Goal: Check status: Check status

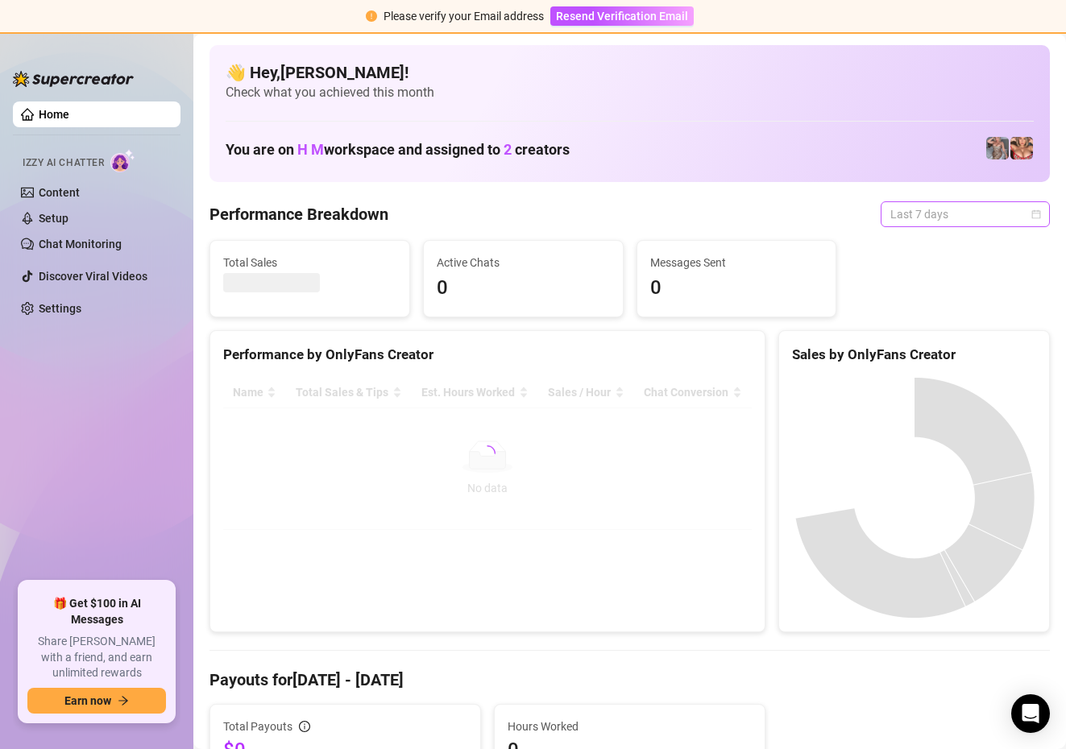
click at [975, 203] on span "Last 7 days" at bounding box center [965, 214] width 150 height 24
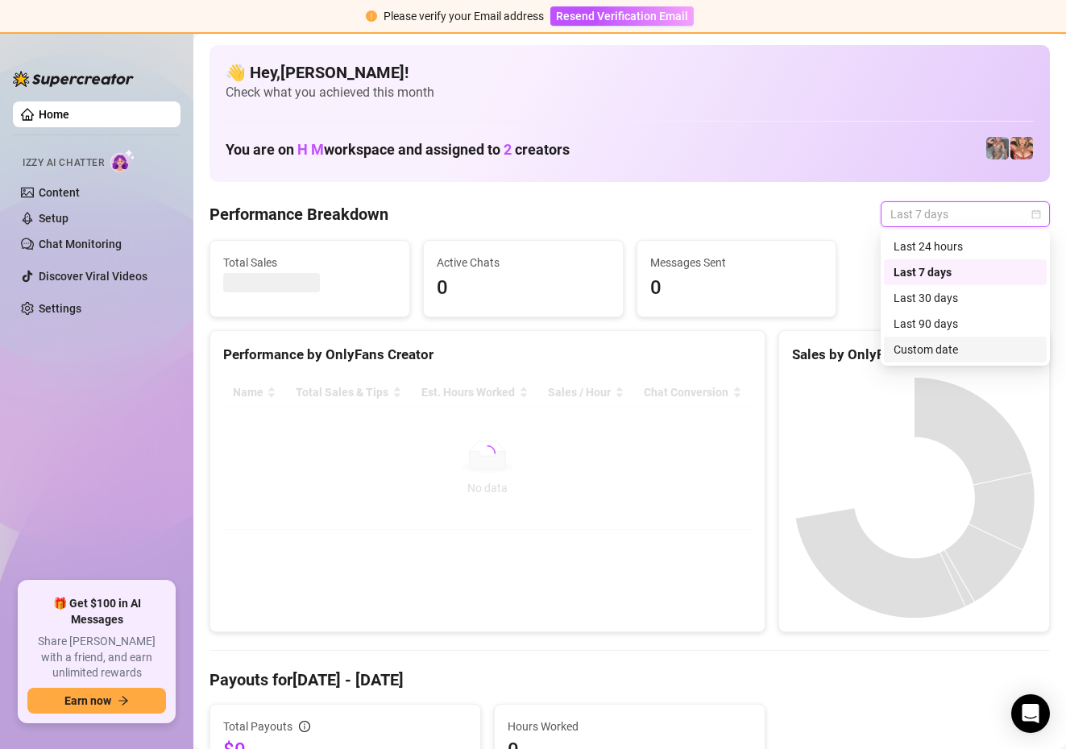
click at [936, 347] on div "Custom date" at bounding box center [964, 350] width 143 height 18
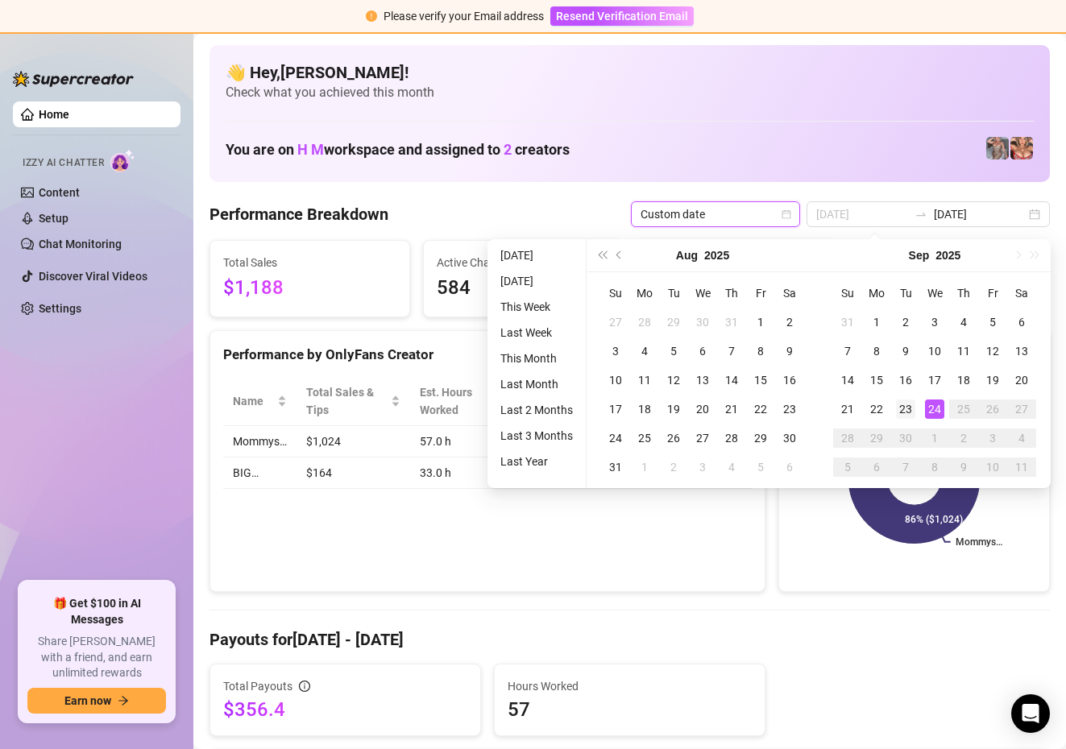
type input "[DATE]"
click at [906, 410] on div "23" at bounding box center [905, 408] width 19 height 19
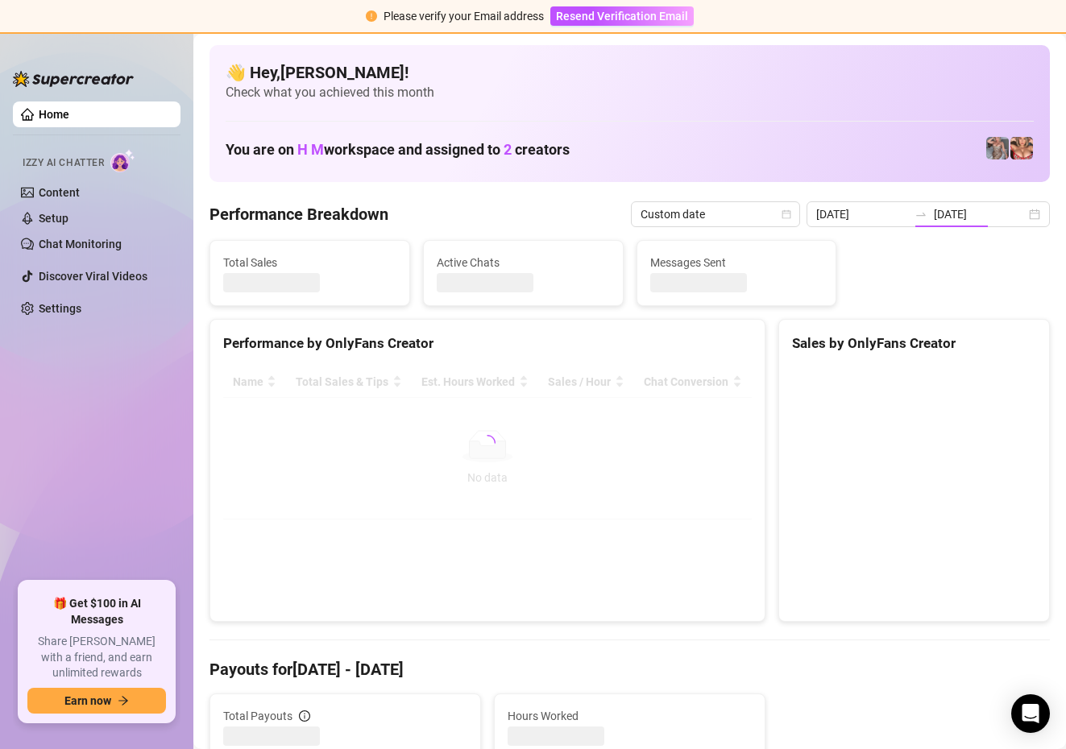
type input "[DATE]"
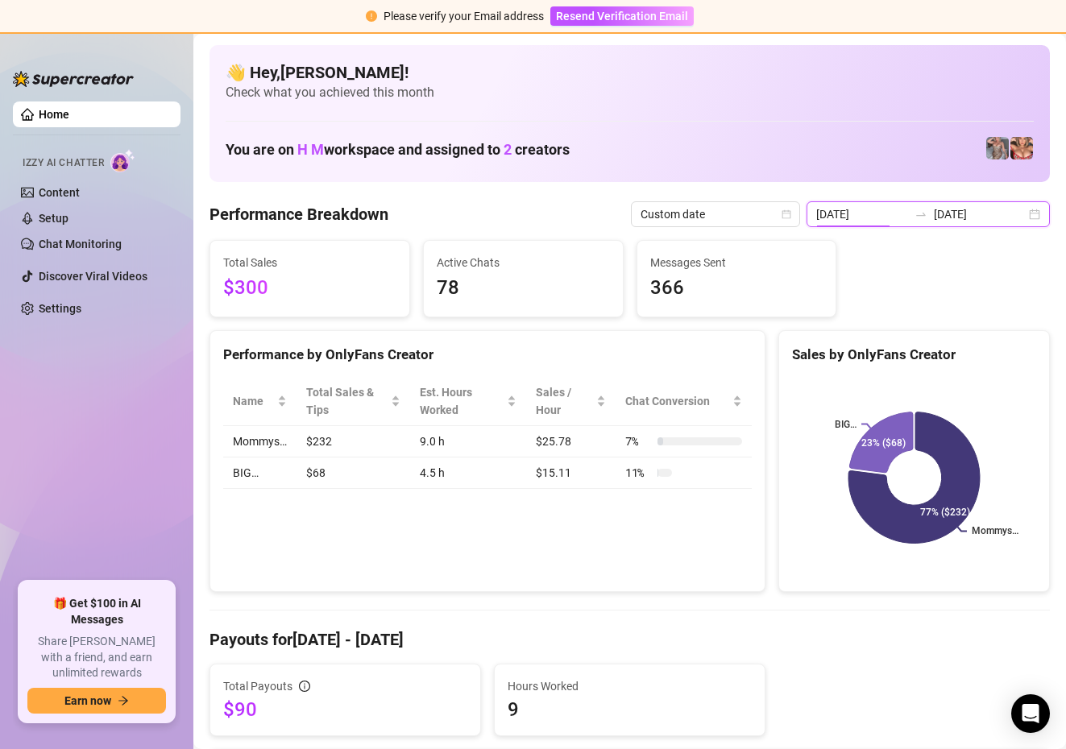
click at [903, 216] on input "[DATE]" at bounding box center [862, 214] width 92 height 18
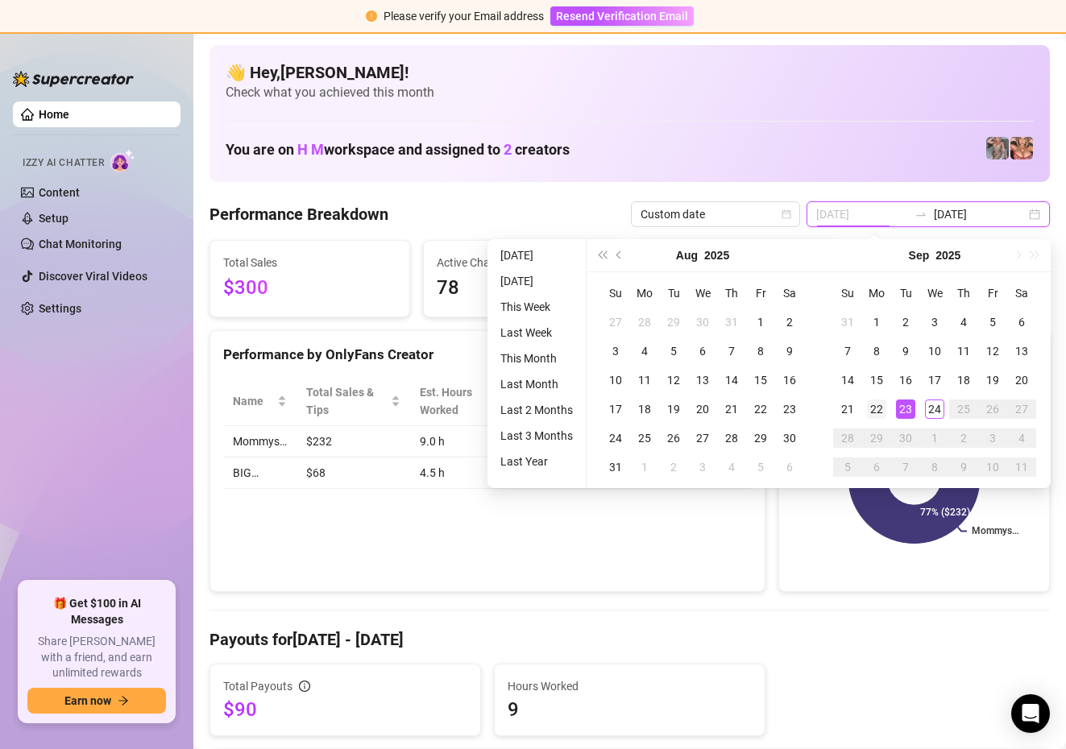
type input "[DATE]"
click at [879, 410] on div "22" at bounding box center [876, 408] width 19 height 19
type input "[DATE]"
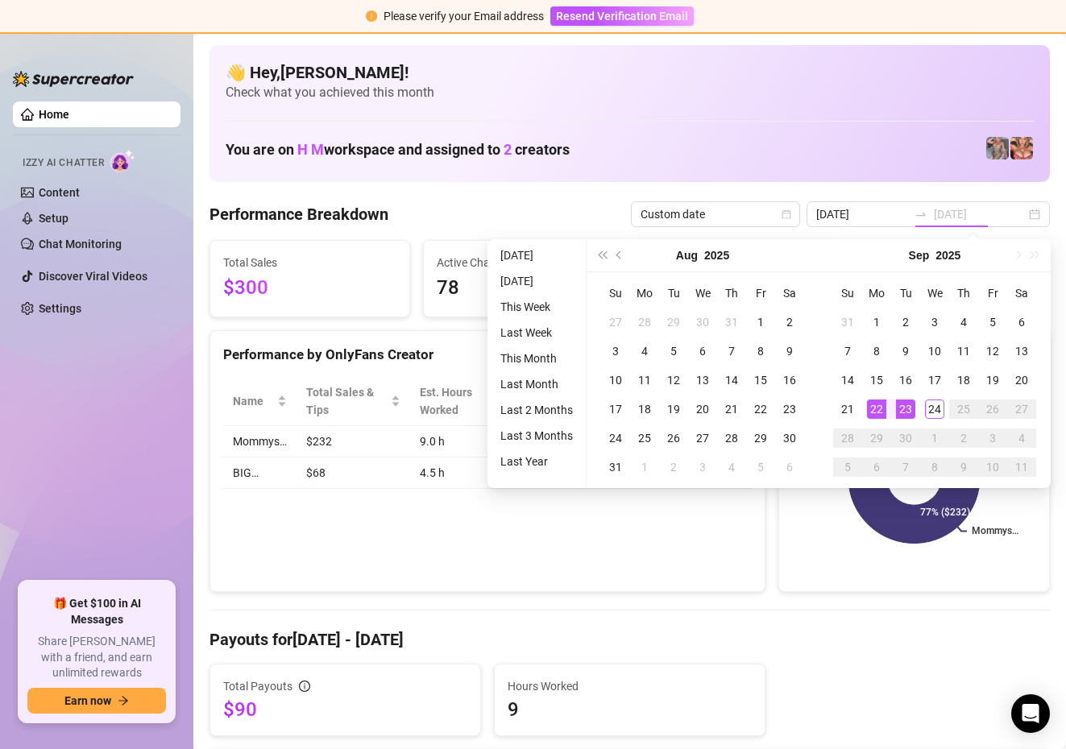
type input "[DATE]"
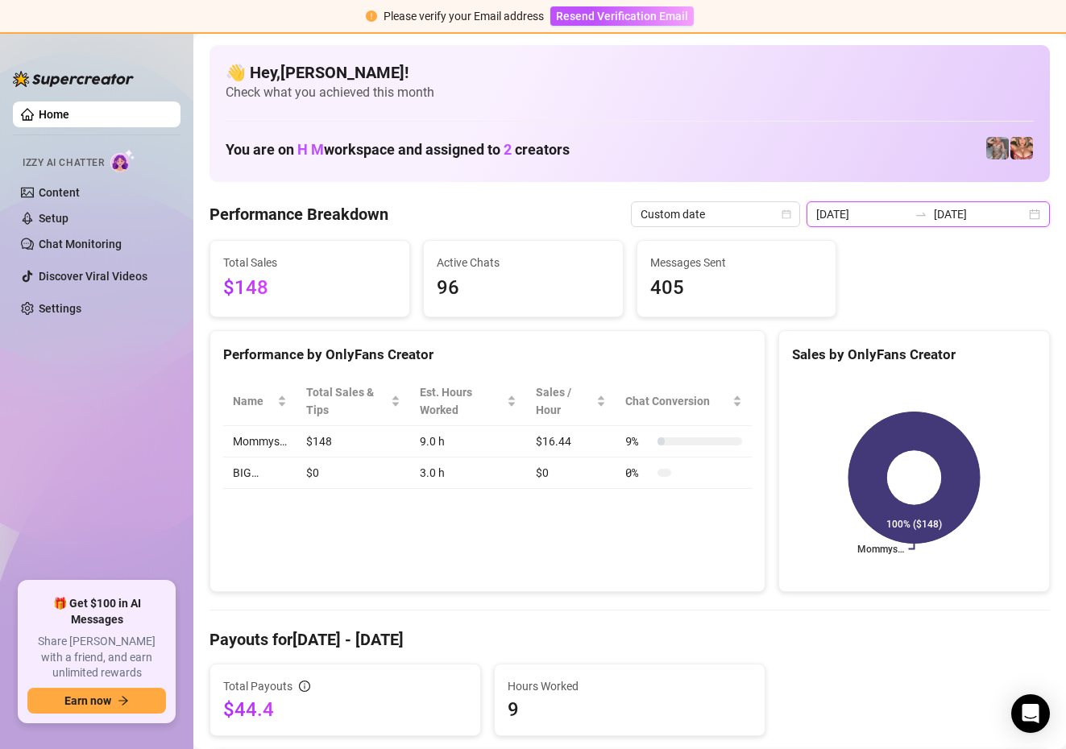
click at [899, 216] on input "[DATE]" at bounding box center [862, 214] width 92 height 18
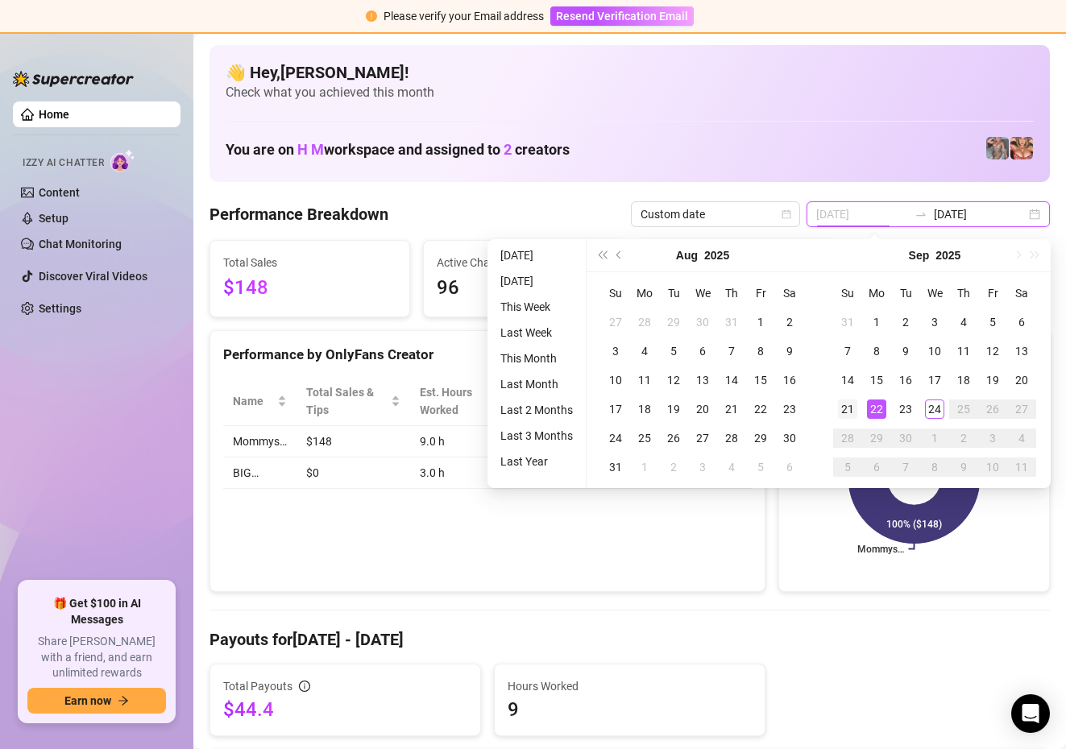
type input "[DATE]"
click at [854, 412] on div "21" at bounding box center [847, 408] width 19 height 19
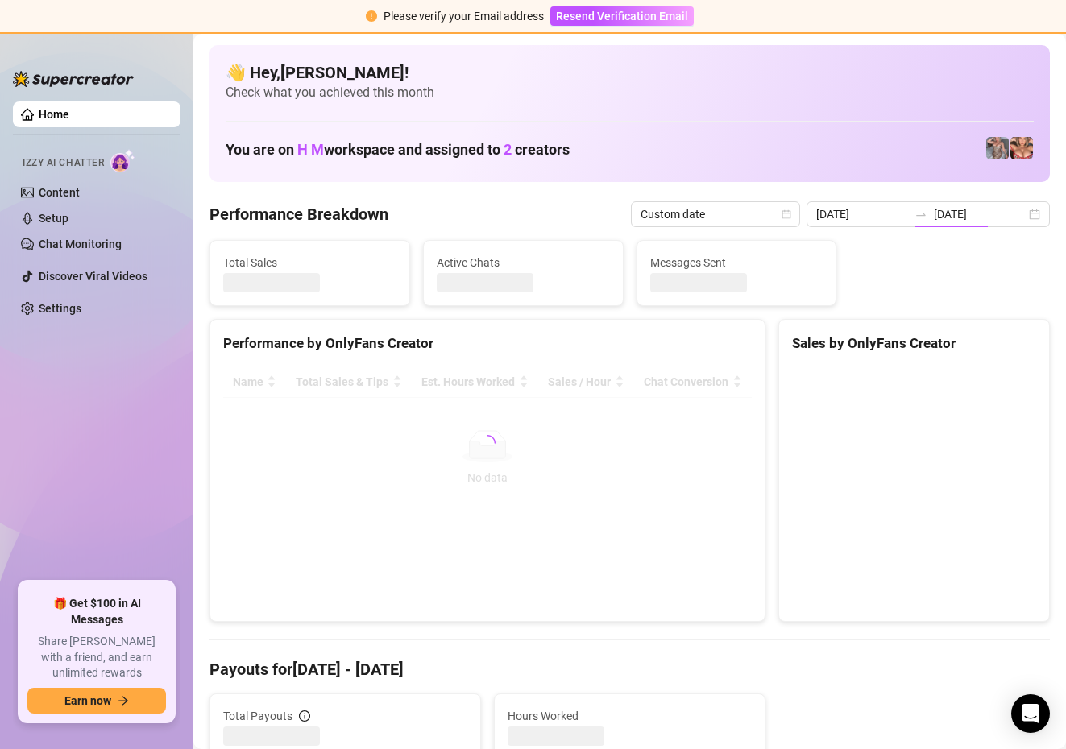
type input "[DATE]"
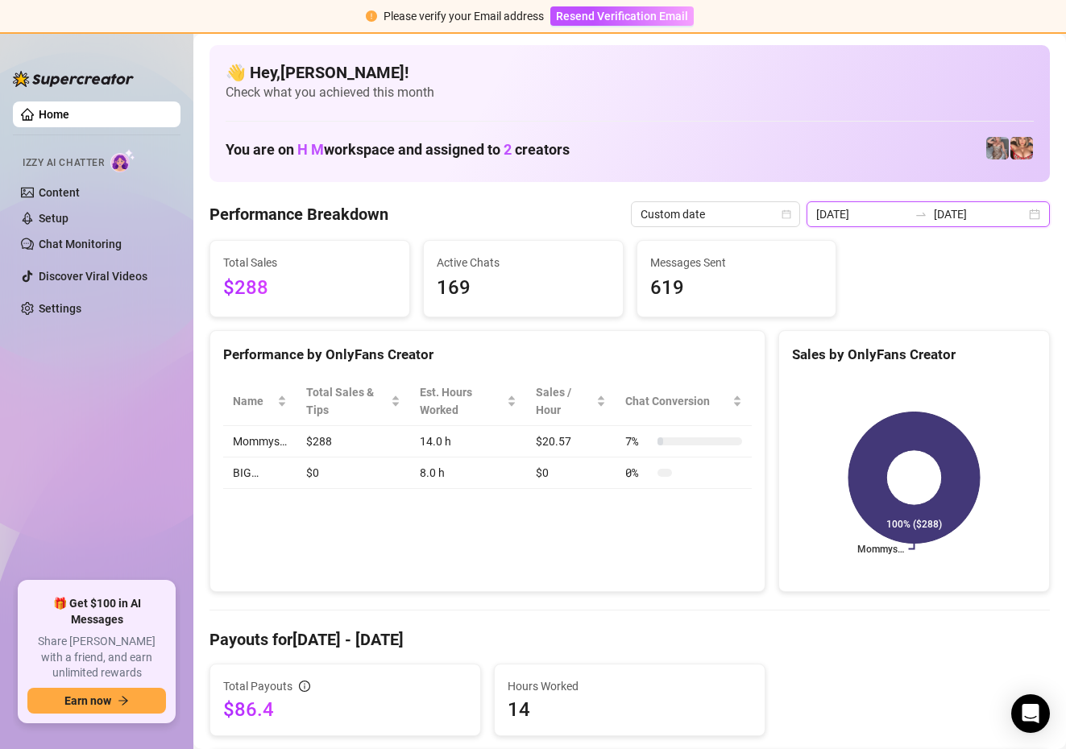
click at [905, 216] on input "[DATE]" at bounding box center [862, 214] width 92 height 18
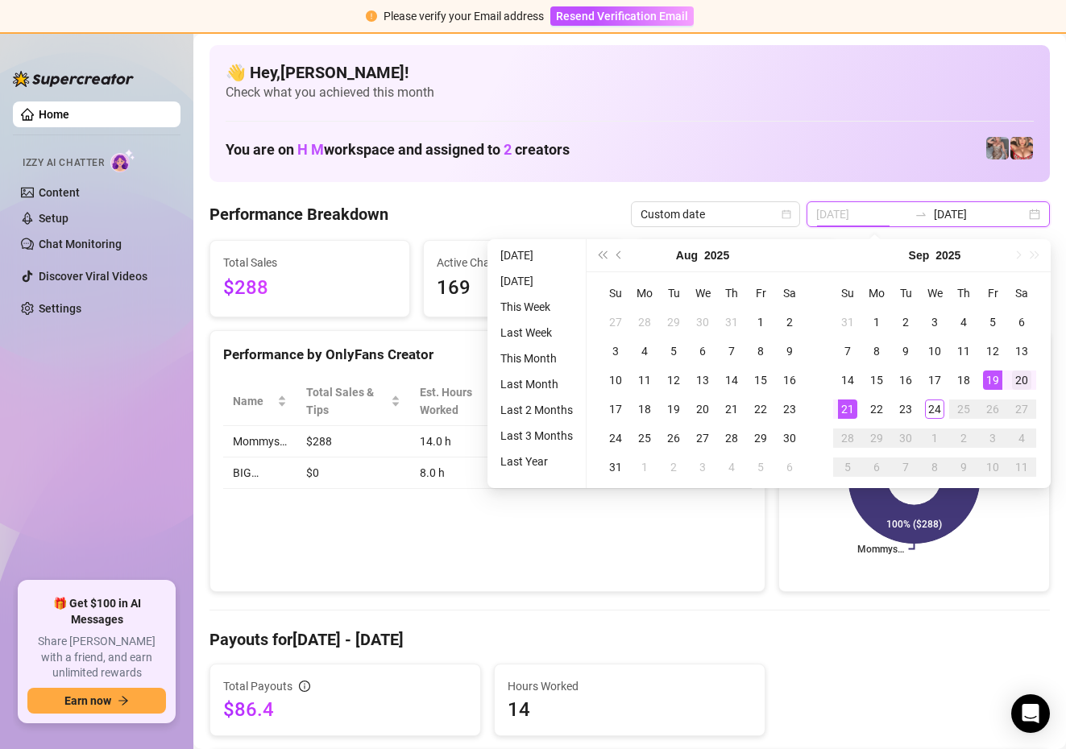
type input "[DATE]"
click at [1018, 376] on div "20" at bounding box center [1021, 379] width 19 height 19
type input "[DATE]"
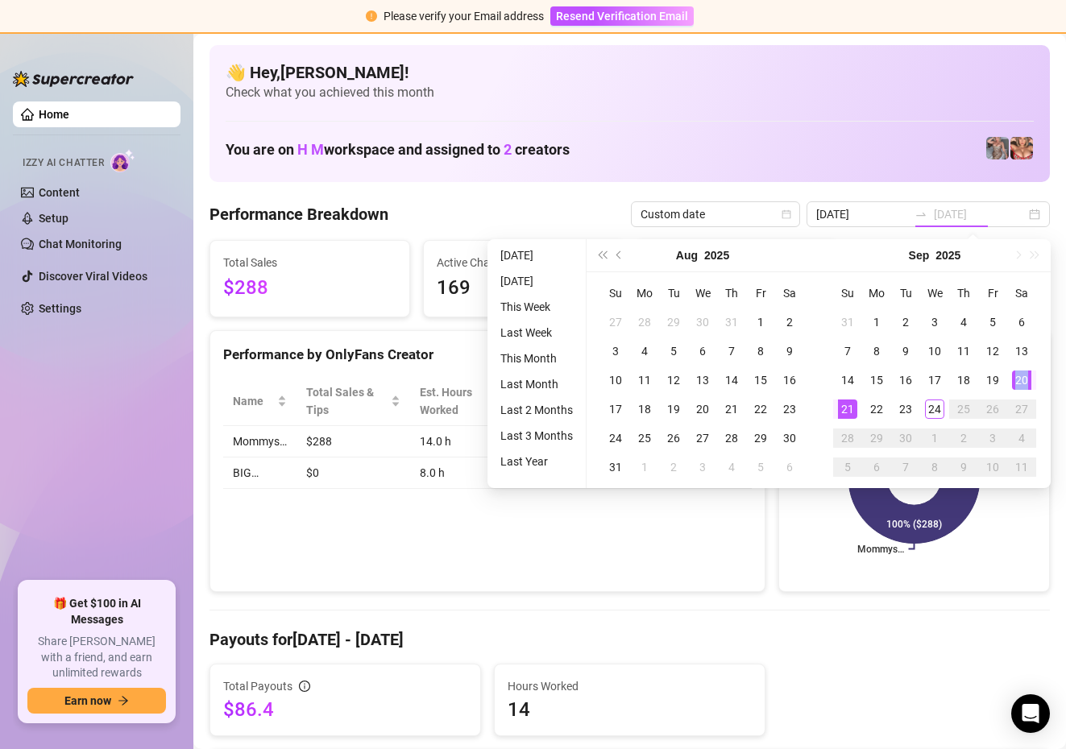
type input "[DATE]"
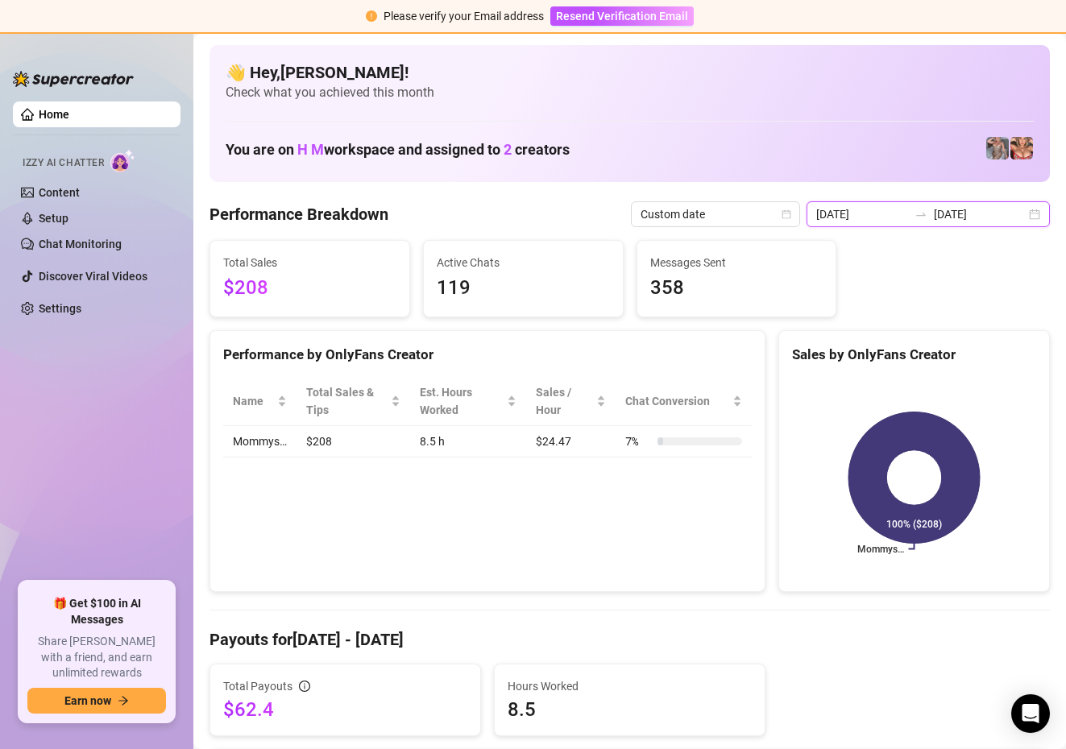
click at [890, 213] on input "[DATE]" at bounding box center [862, 214] width 92 height 18
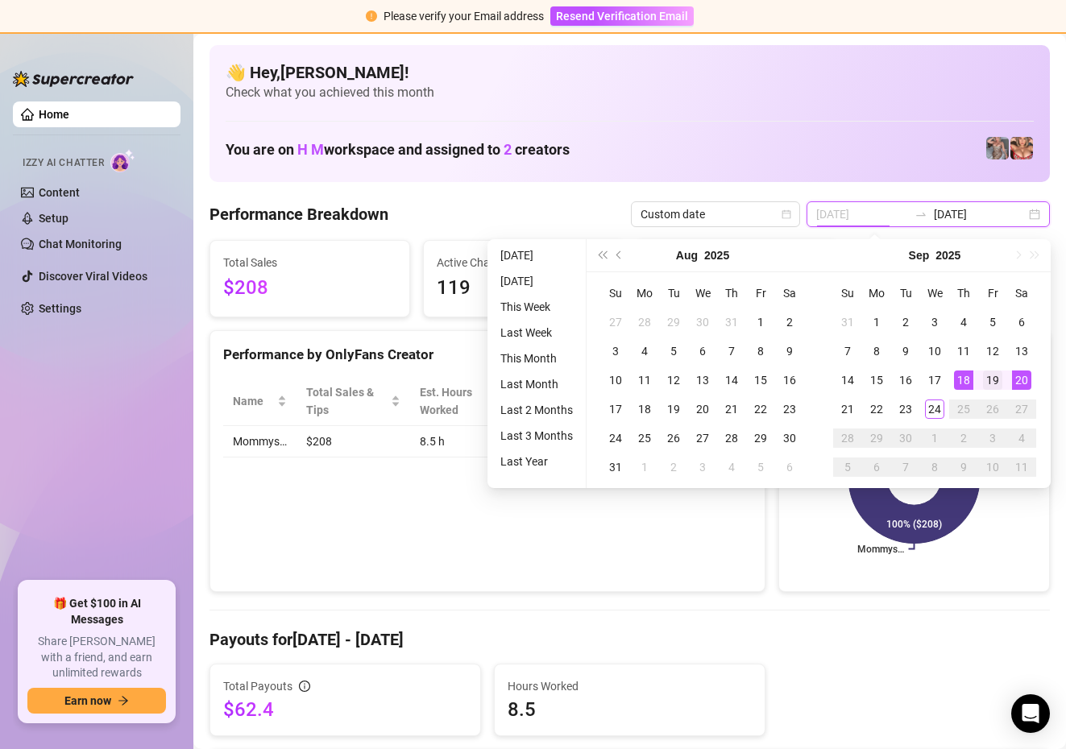
type input "[DATE]"
click at [989, 382] on div "19" at bounding box center [992, 379] width 19 height 19
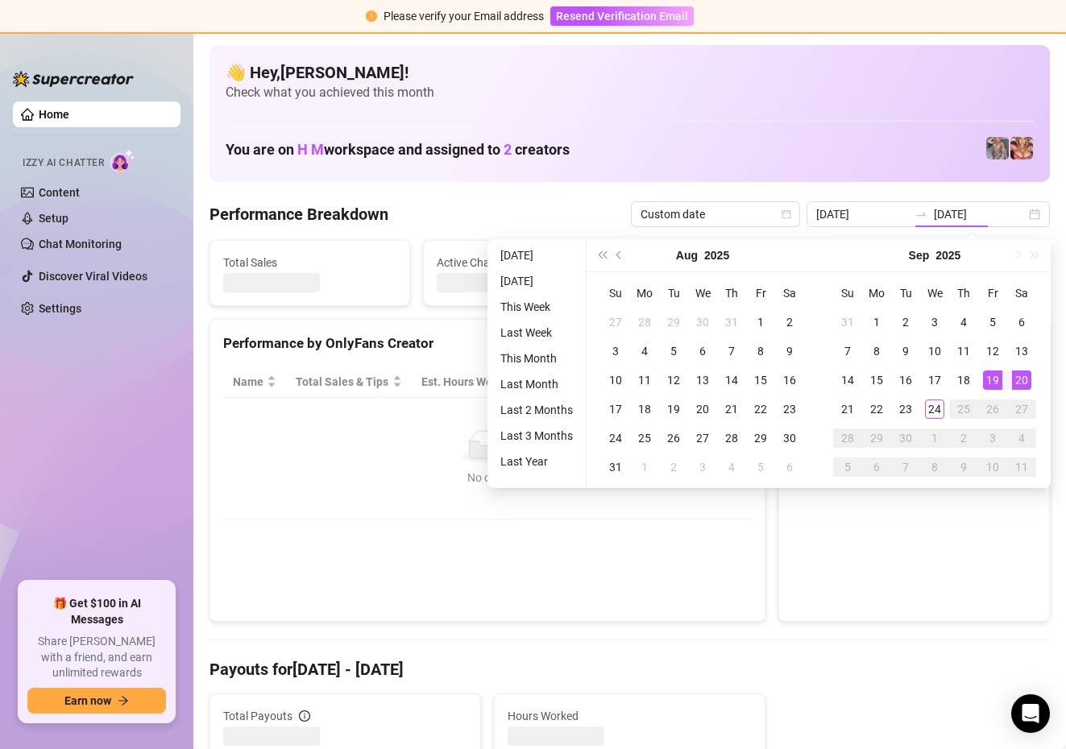
type input "[DATE]"
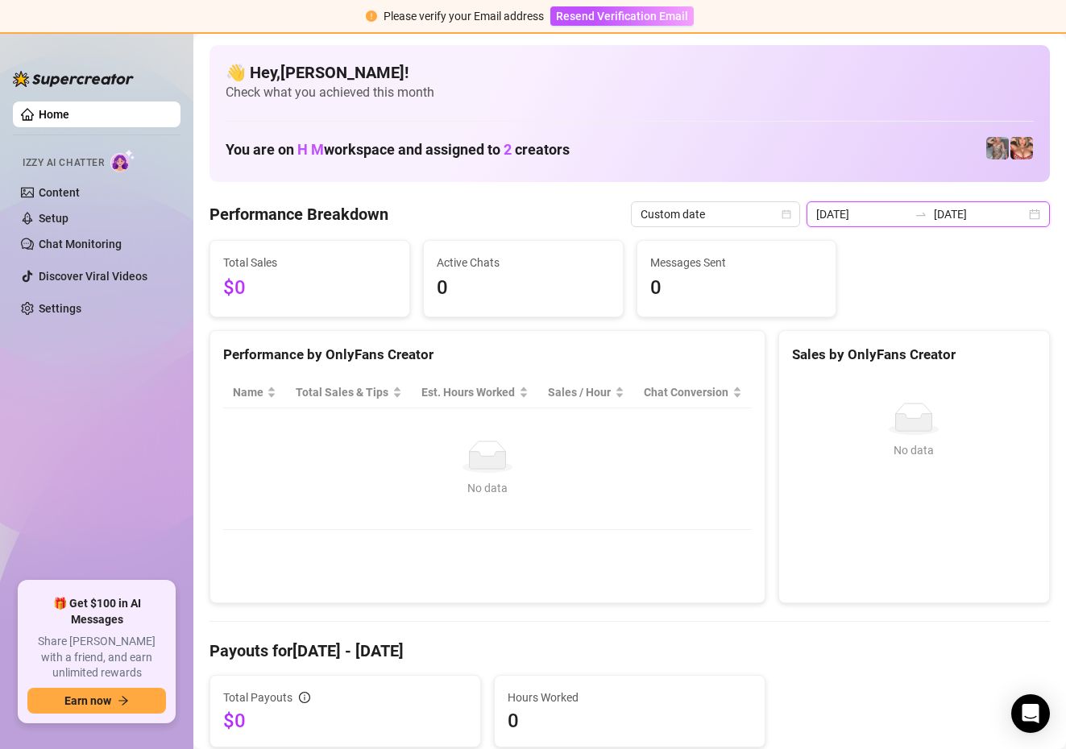
click at [895, 210] on input "[DATE]" at bounding box center [862, 214] width 92 height 18
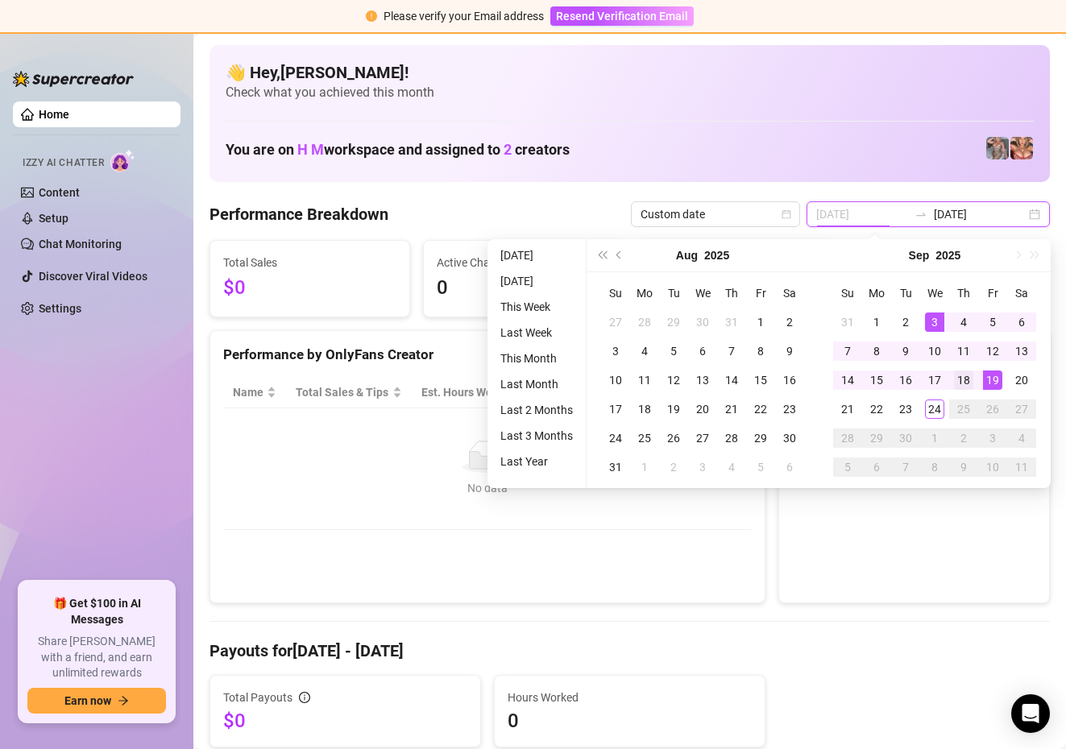
type input "[DATE]"
click at [969, 387] on div "18" at bounding box center [963, 379] width 19 height 19
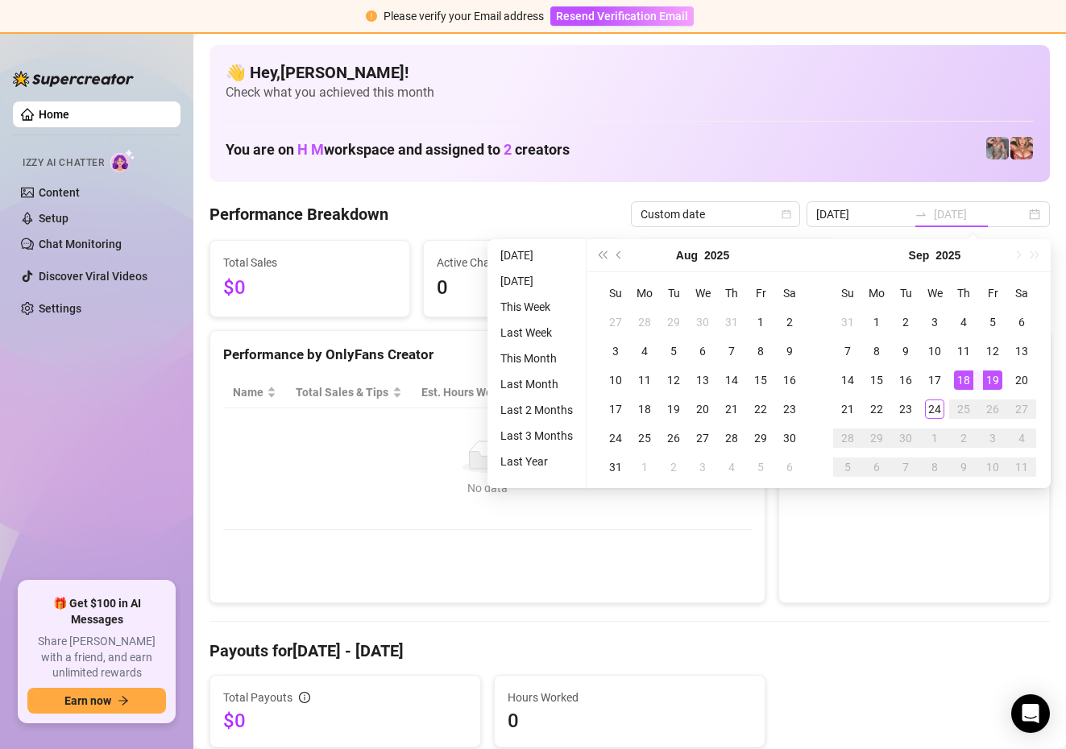
click at [969, 387] on div "18" at bounding box center [963, 379] width 19 height 19
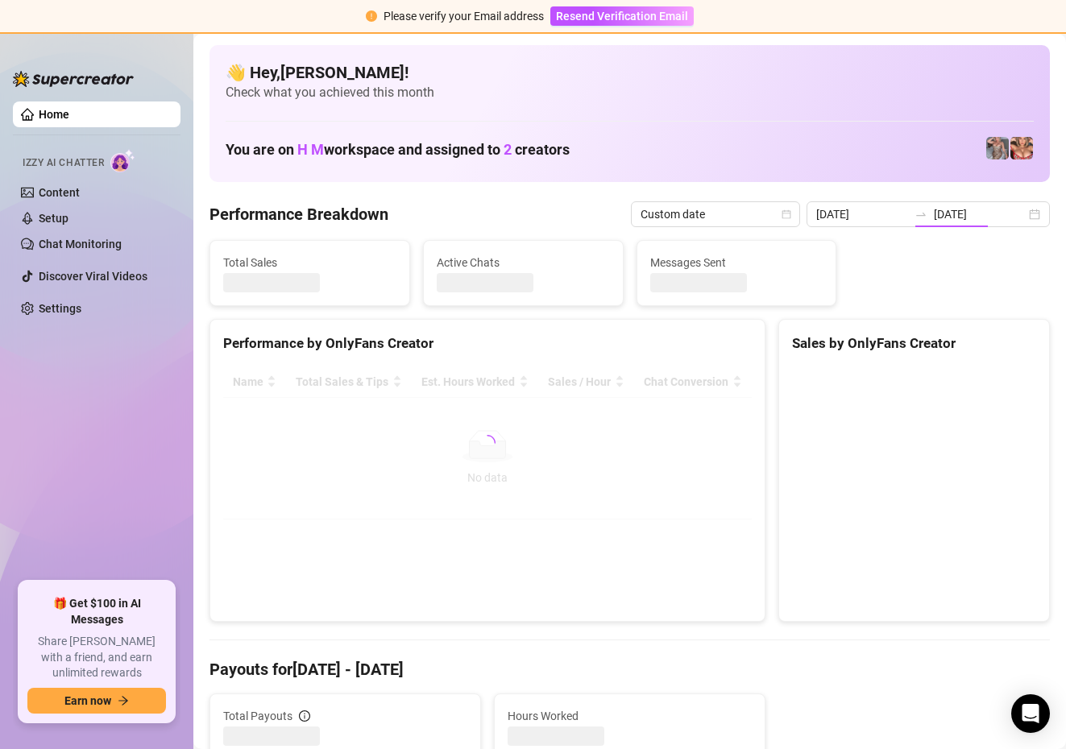
type input "[DATE]"
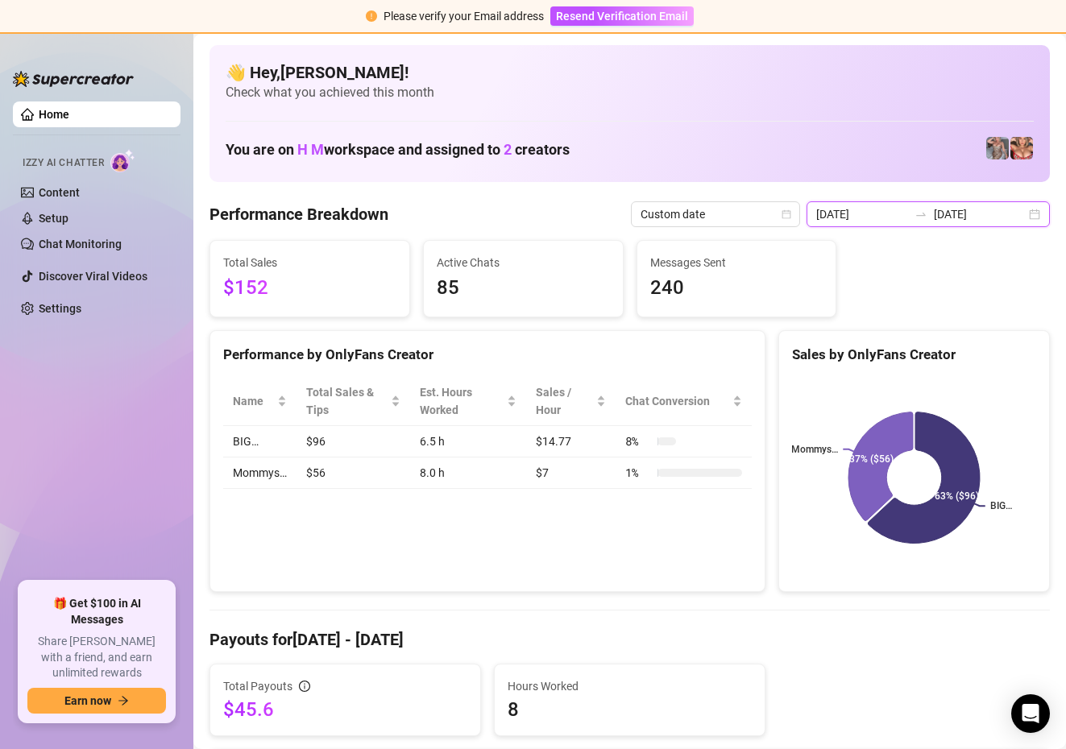
click at [900, 217] on input "[DATE]" at bounding box center [862, 214] width 92 height 18
click at [908, 217] on input "[DATE]" at bounding box center [862, 214] width 92 height 18
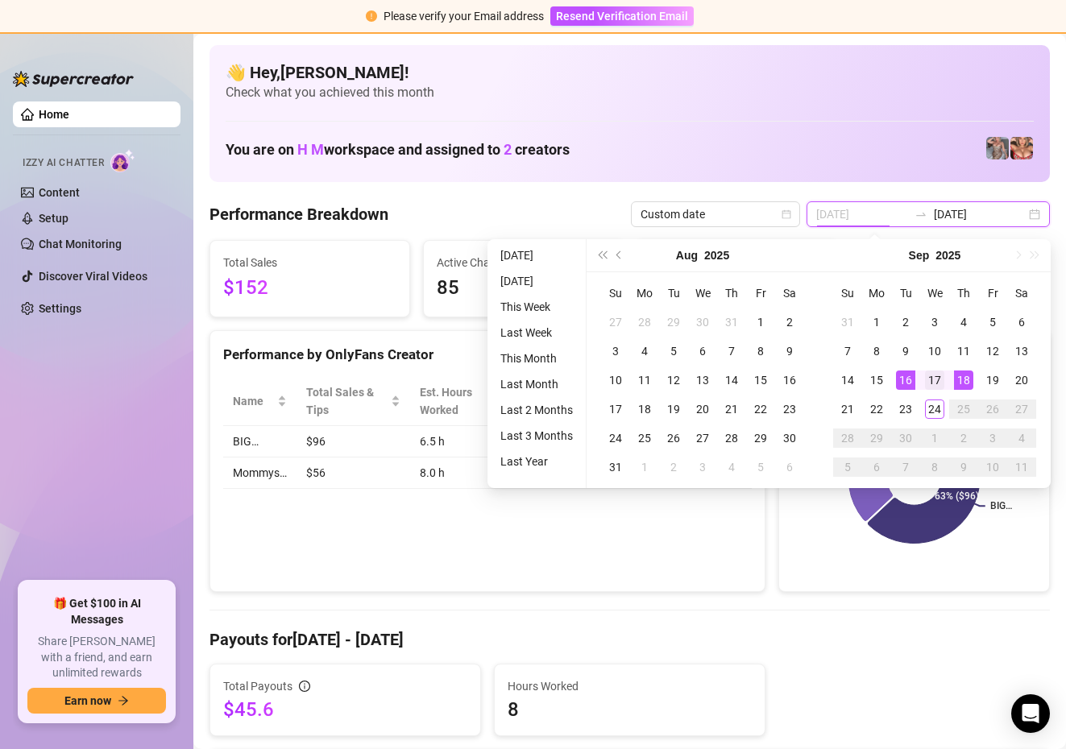
type input "[DATE]"
click at [934, 379] on div "17" at bounding box center [934, 379] width 19 height 19
type input "[DATE]"
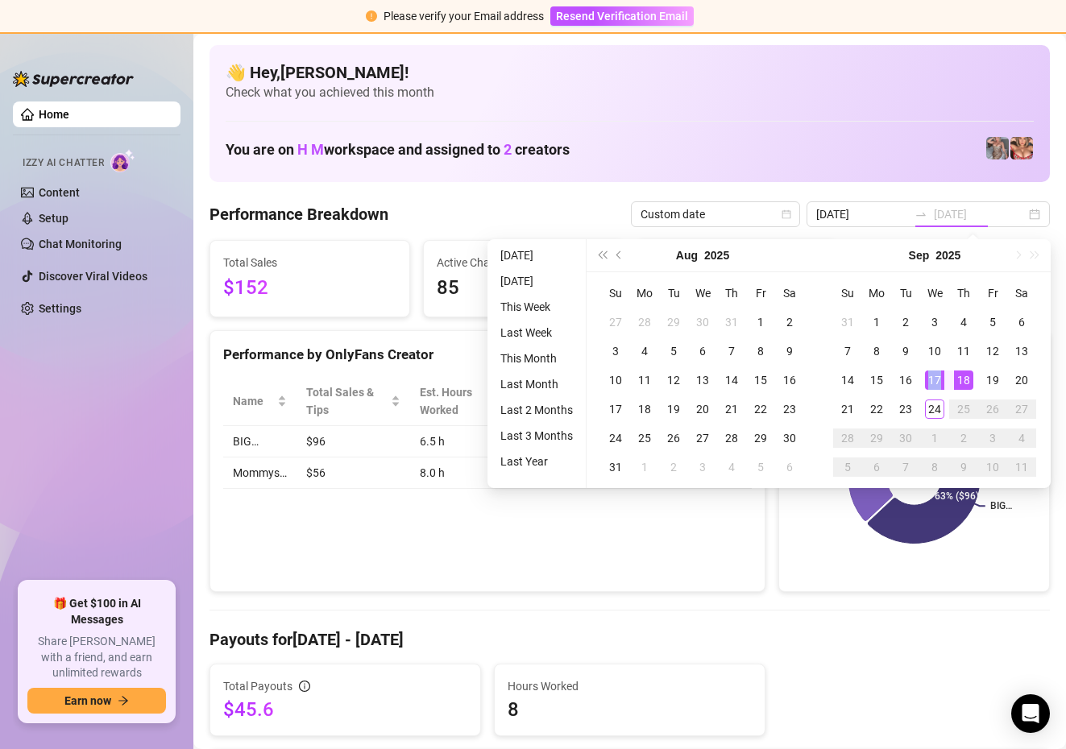
type input "[DATE]"
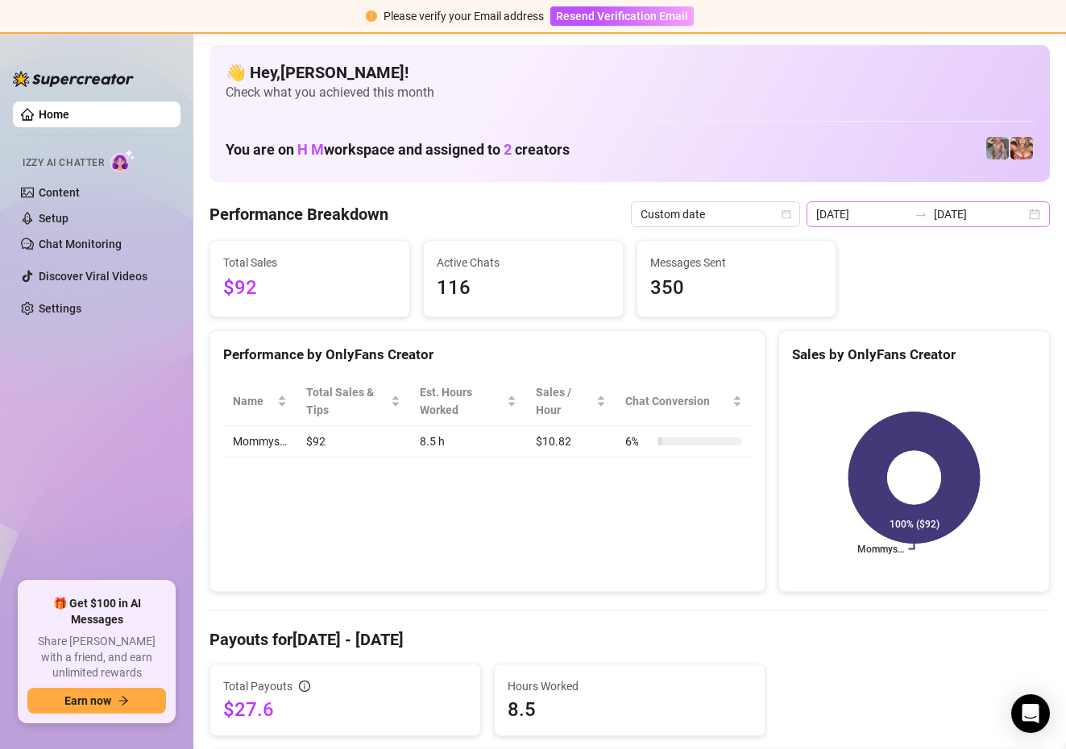
click at [893, 204] on div "[DATE] [DATE]" at bounding box center [927, 214] width 243 height 26
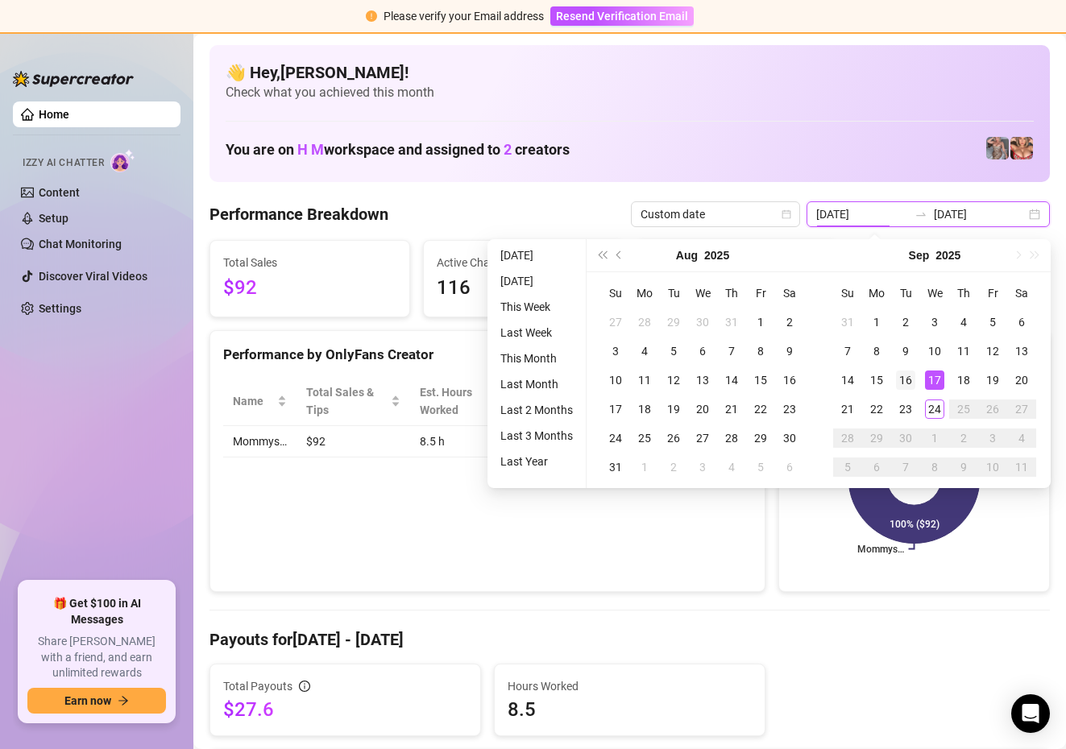
type input "[DATE]"
click at [904, 382] on div "16" at bounding box center [905, 379] width 19 height 19
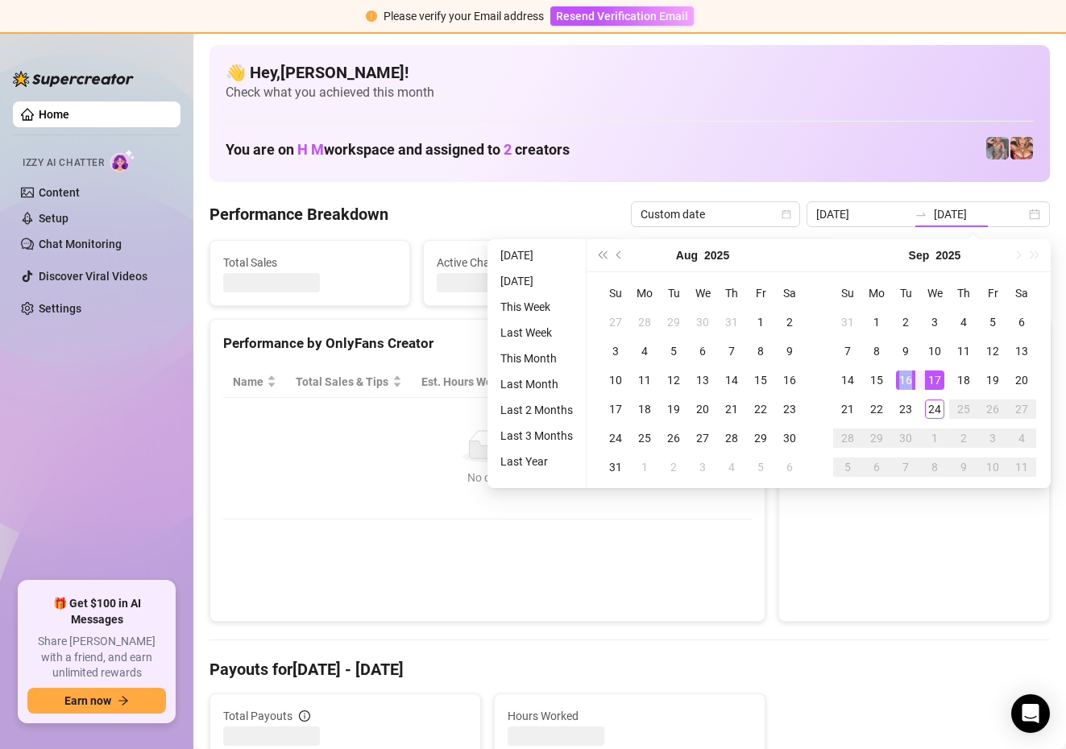
type input "[DATE]"
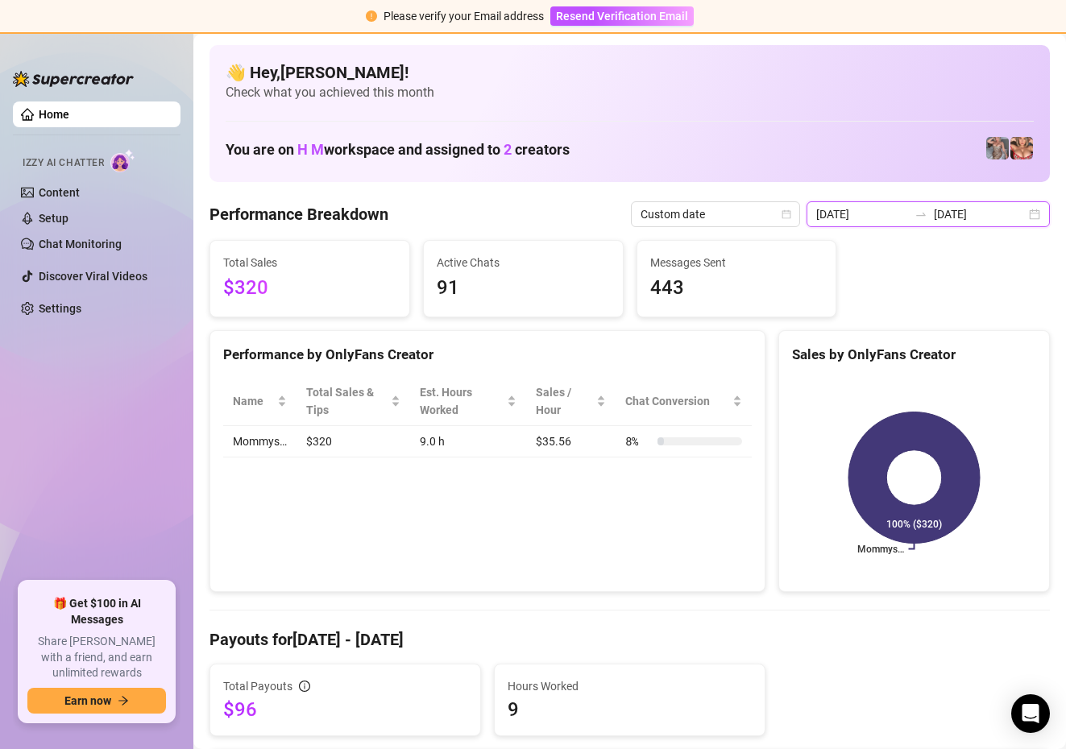
click at [888, 217] on input "[DATE]" at bounding box center [862, 214] width 92 height 18
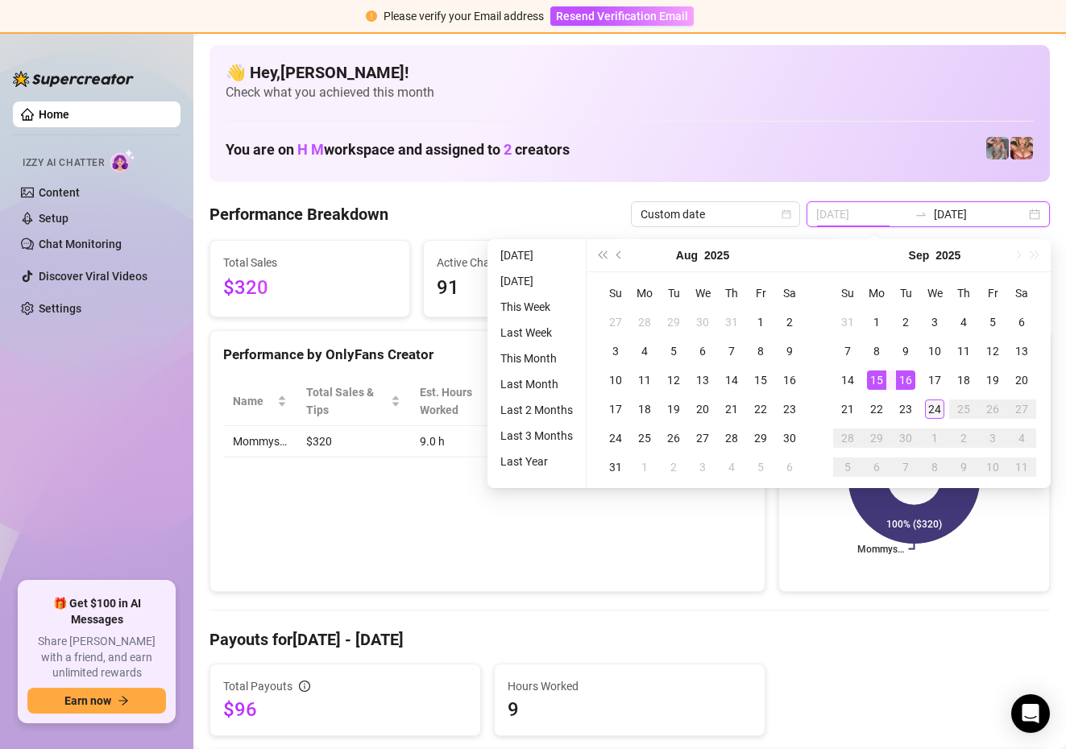
type input "[DATE]"
click at [937, 409] on div "24" at bounding box center [934, 408] width 19 height 19
type input "[DATE]"
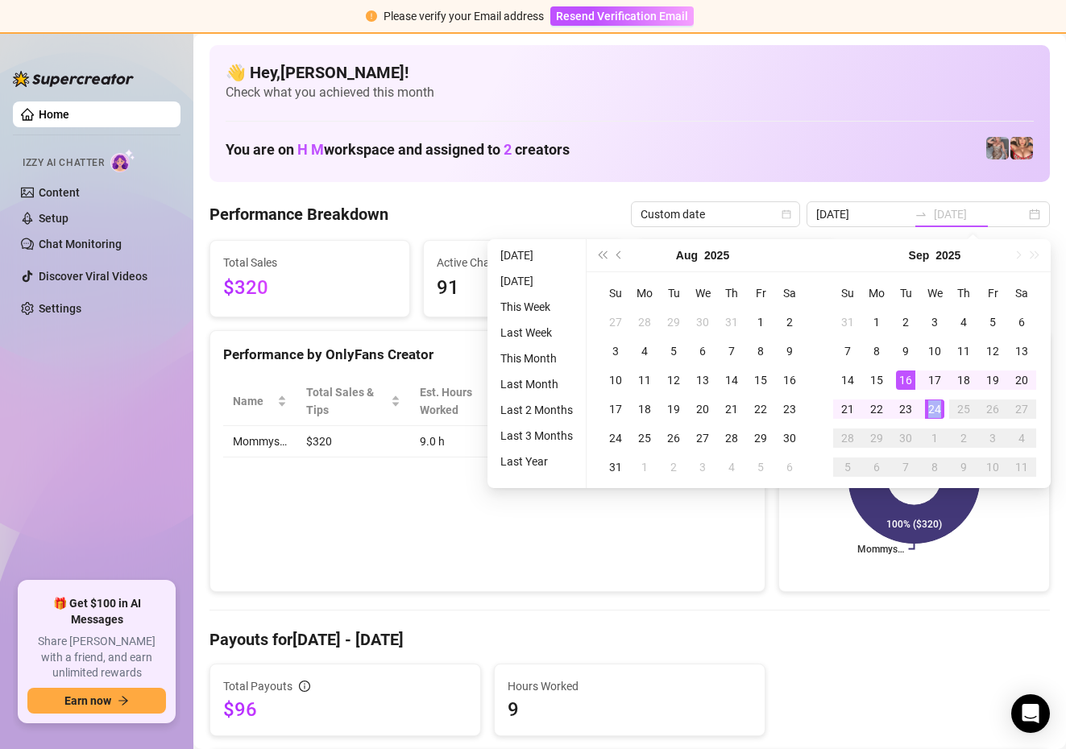
type input "[DATE]"
